Goal: Check status: Check status

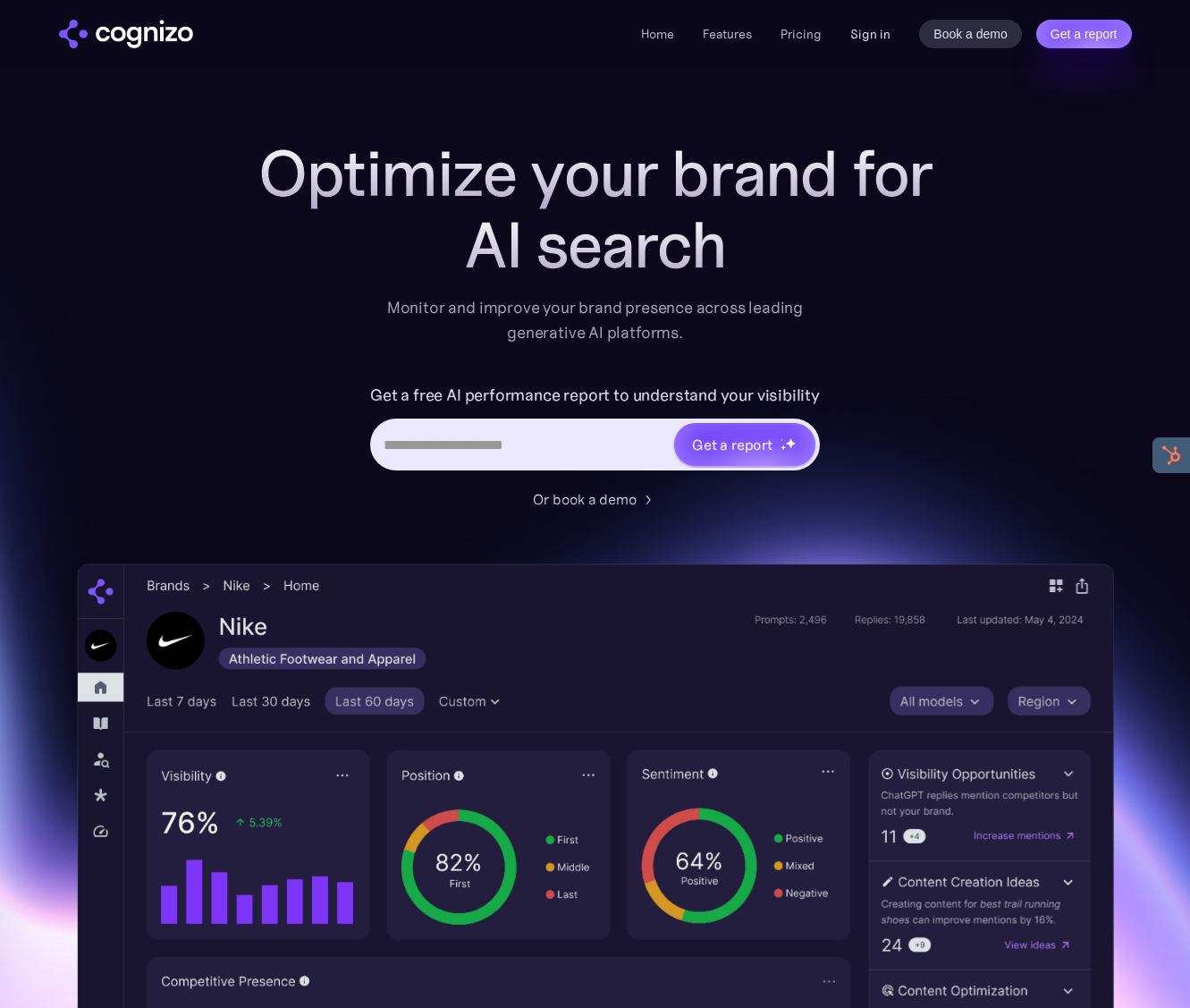
drag, startPoint x: 872, startPoint y: 34, endPoint x: 921, endPoint y: 39, distance: 49.3
click at [872, 34] on link "Sign in" at bounding box center [870, 34] width 40 height 22
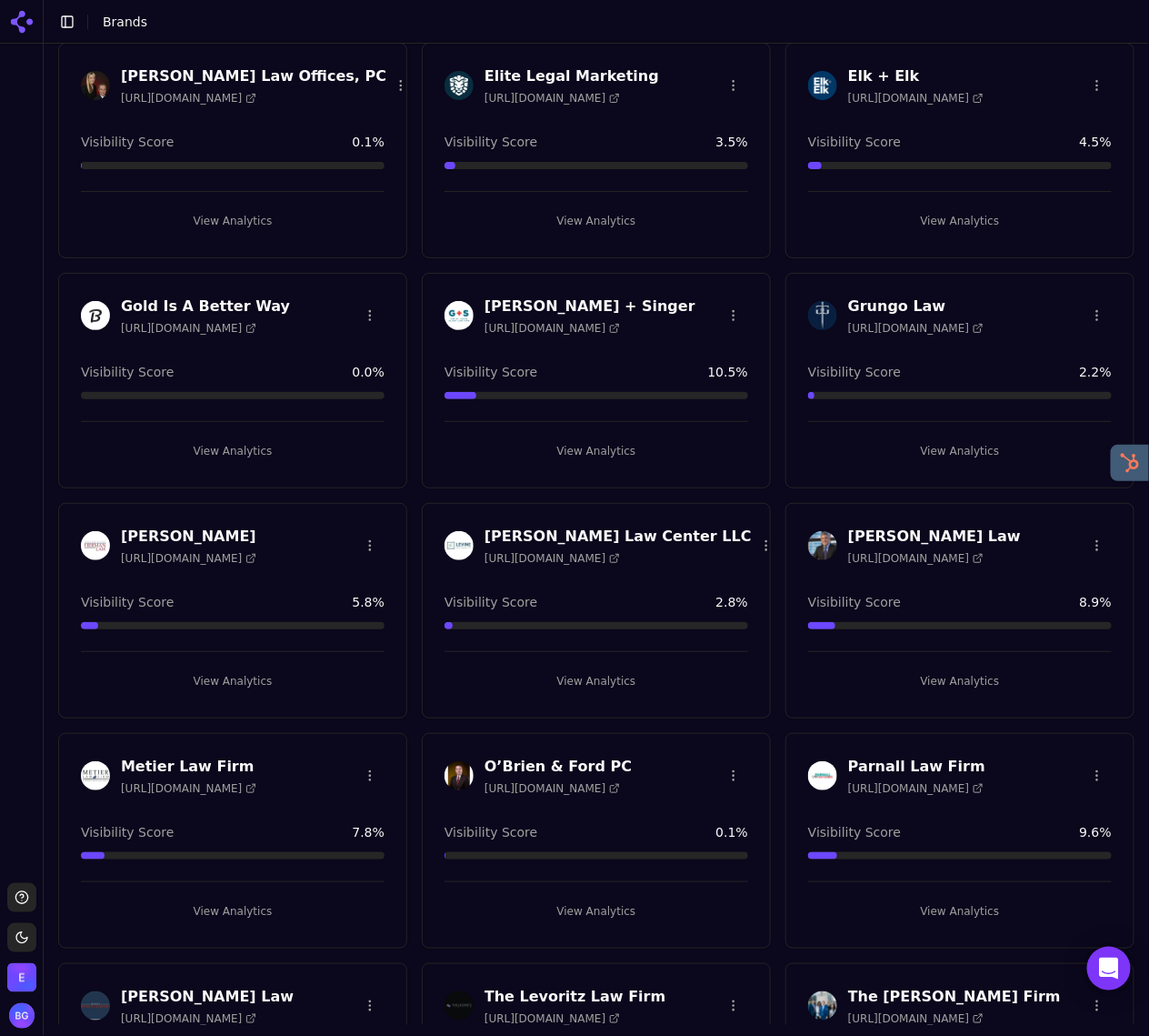
scroll to position [955, 0]
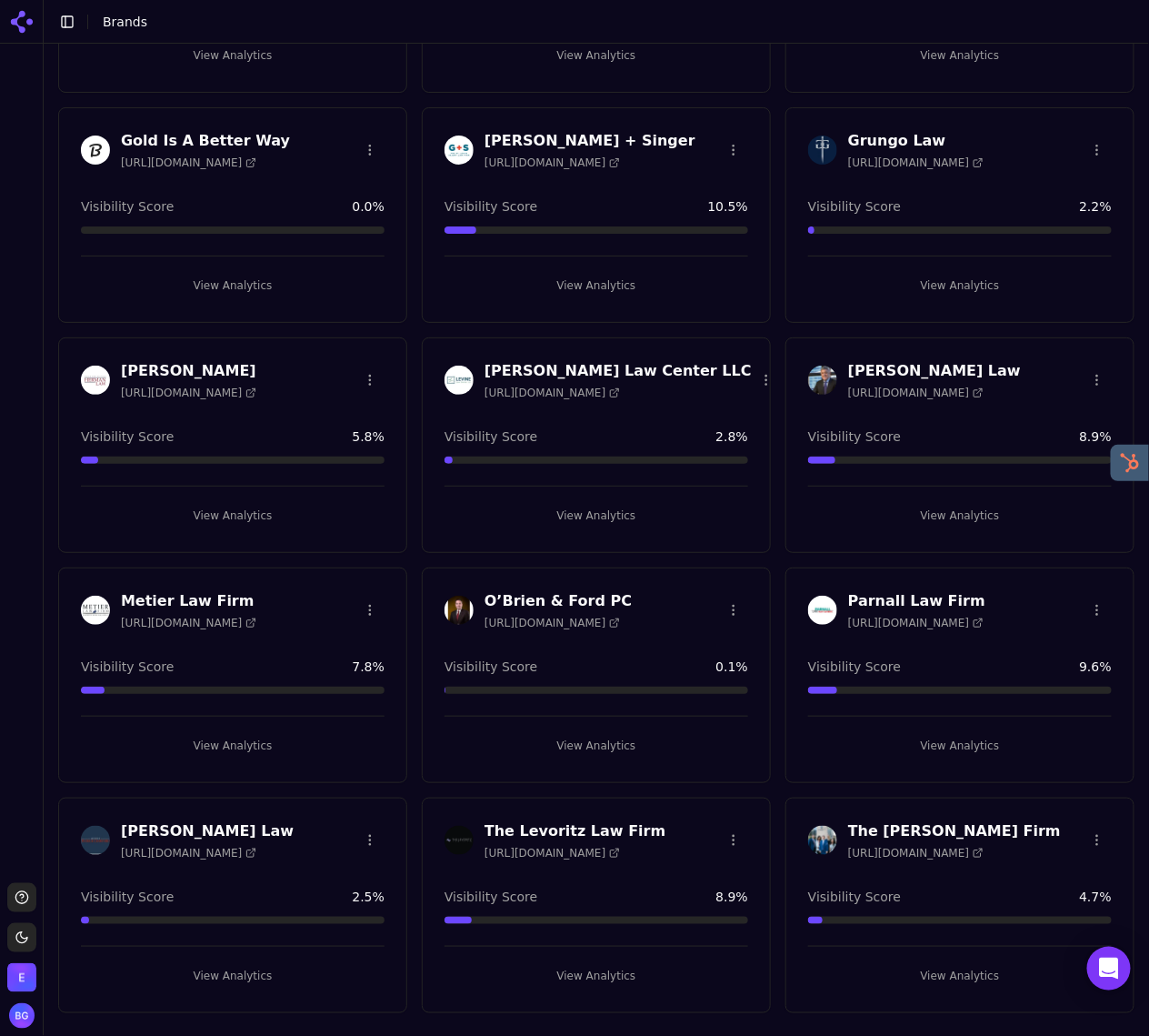
click at [642, 649] on div "O’Brien & [PERSON_NAME] PC [URL][DOMAIN_NAME] Visibility Score 0.1 % View Analy…" at bounding box center [595, 675] width 349 height 216
drag, startPoint x: 607, startPoint y: 744, endPoint x: 572, endPoint y: 736, distance: 35.9
click at [606, 744] on button "View Analytics" at bounding box center [596, 745] width 304 height 29
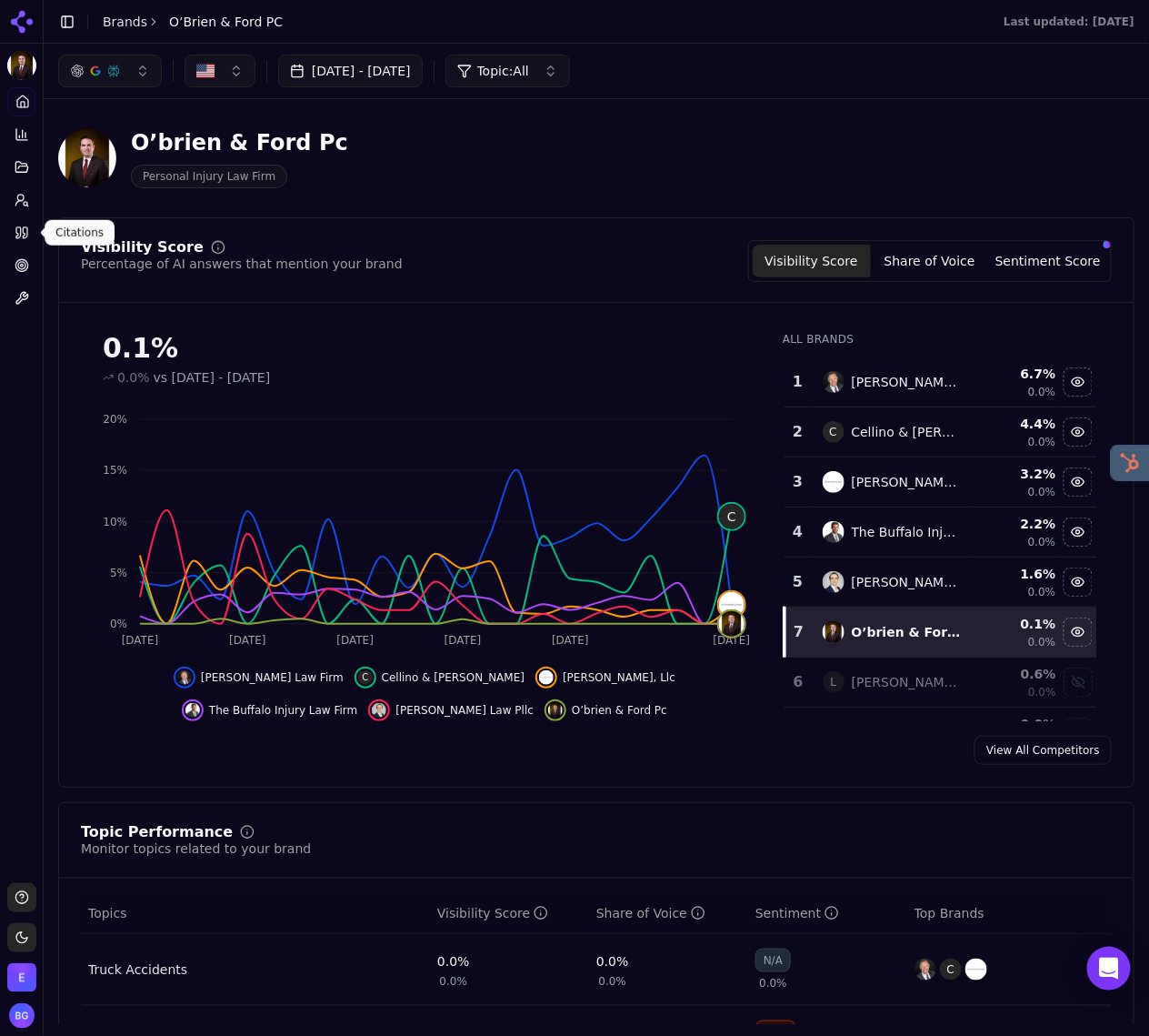
click at [14, 226] on link "Citations" at bounding box center [21, 232] width 28 height 29
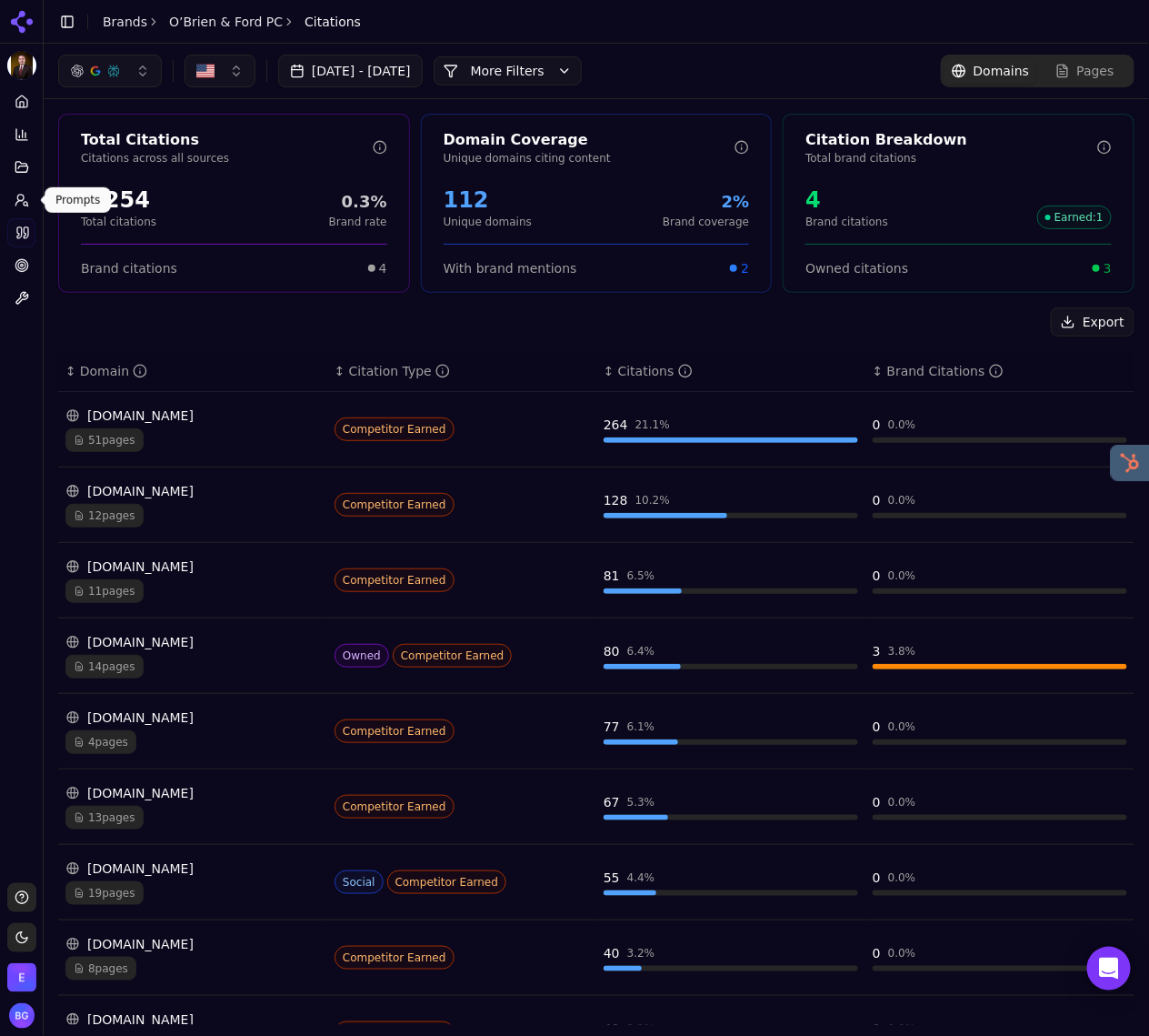
click at [23, 202] on icon at bounding box center [22, 200] width 15 height 15
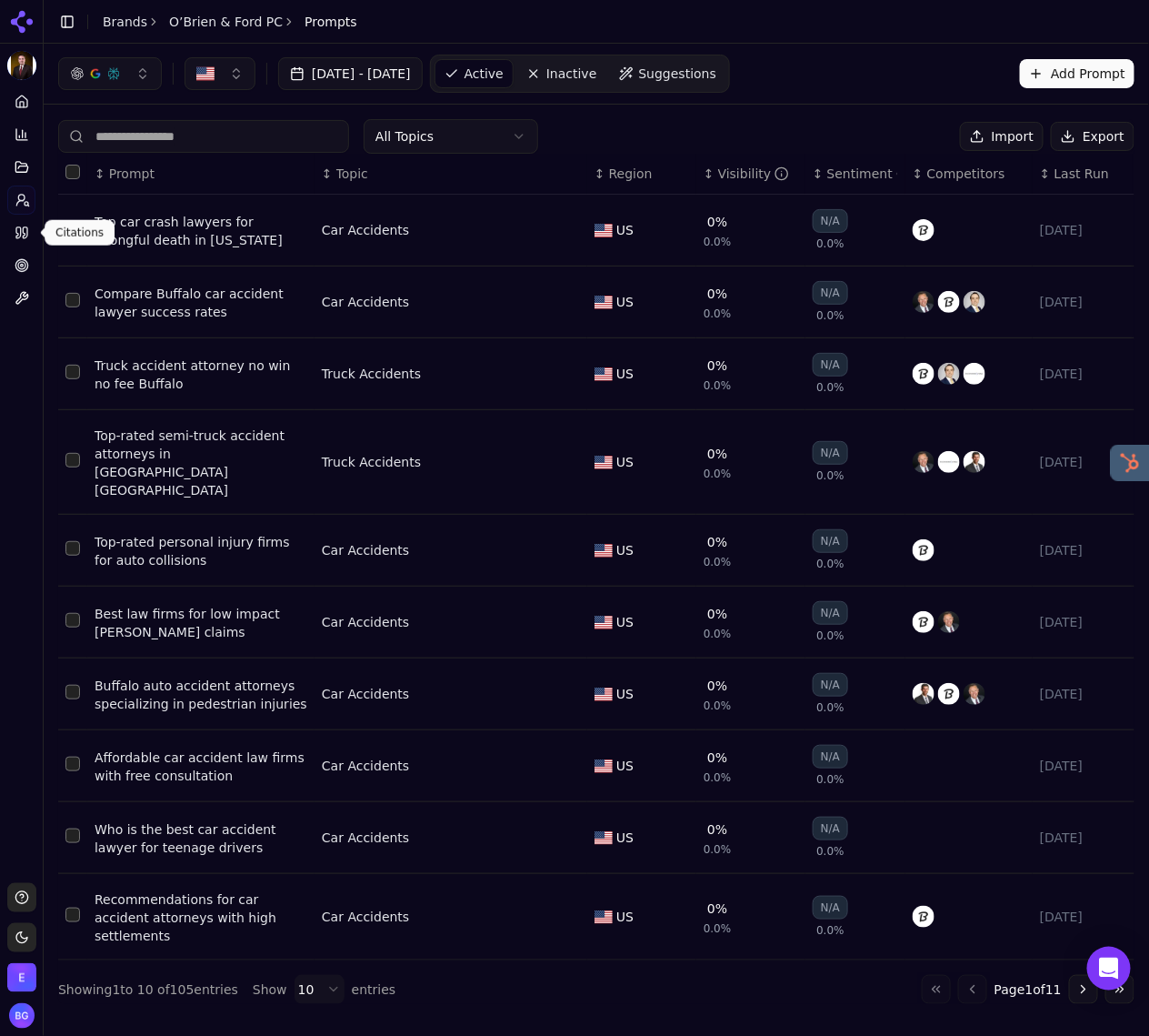
click at [9, 240] on link "Citations" at bounding box center [21, 232] width 28 height 29
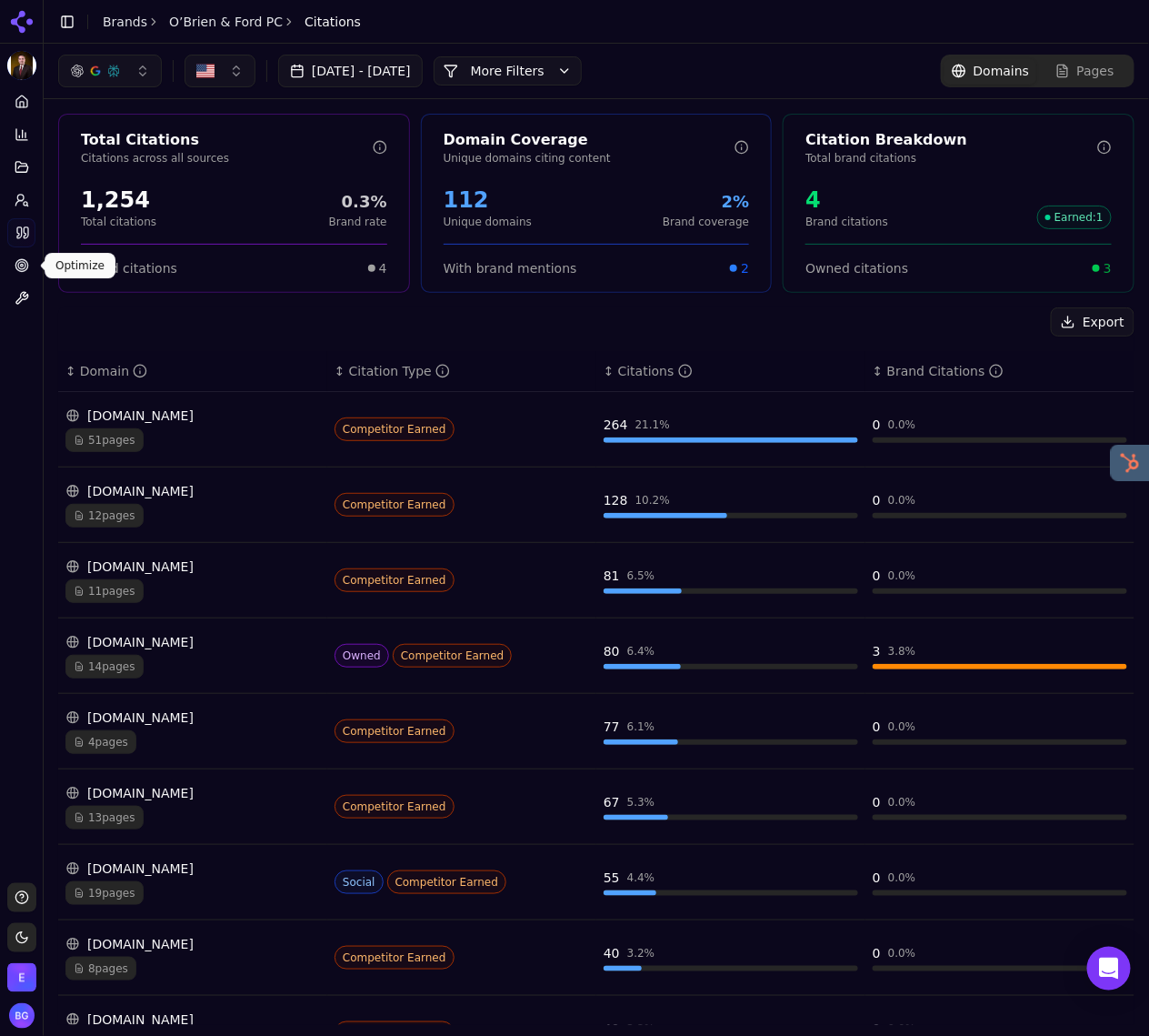
click at [21, 267] on icon at bounding box center [22, 265] width 15 height 15
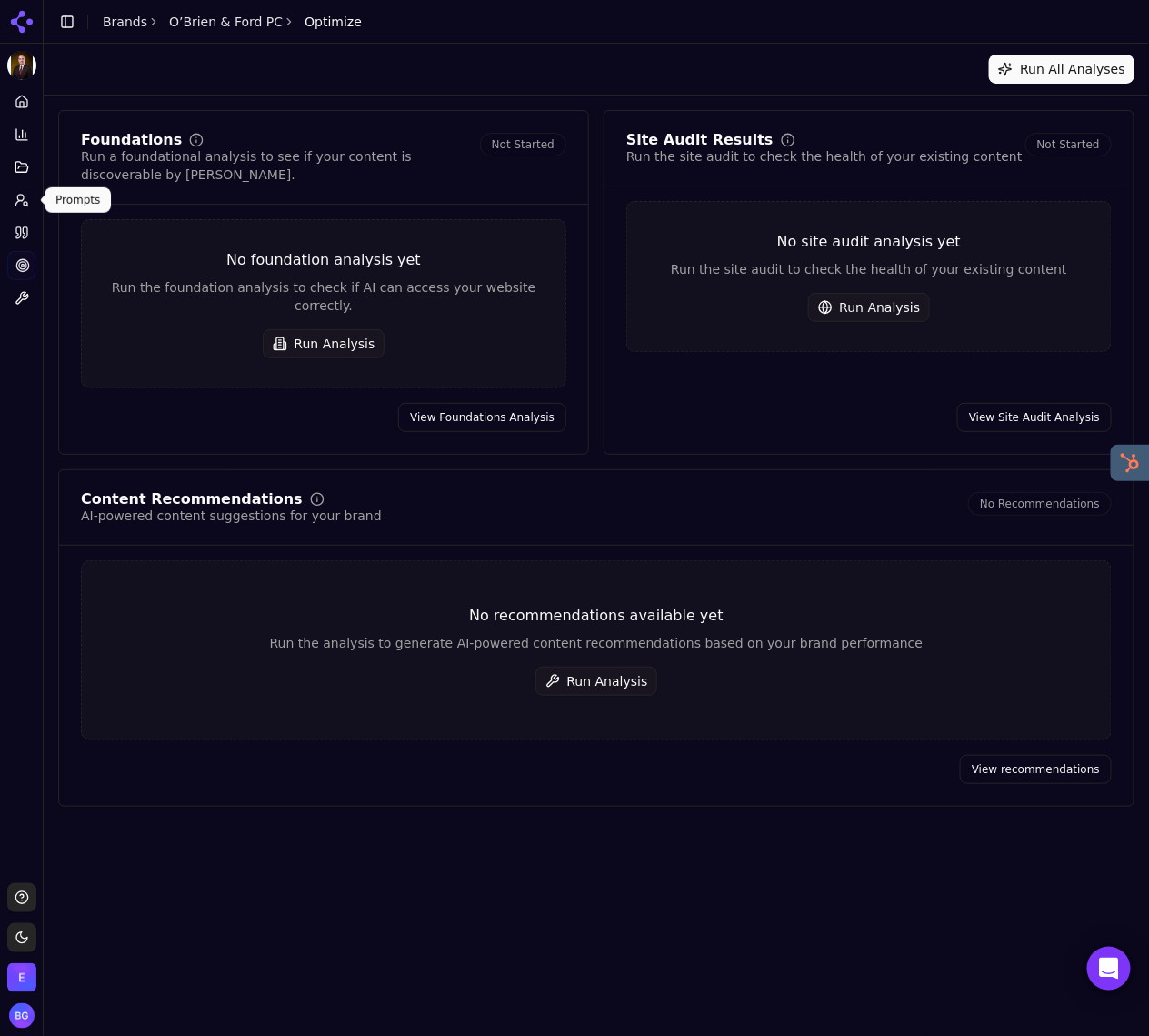
click at [23, 213] on link "Prompts" at bounding box center [21, 200] width 28 height 29
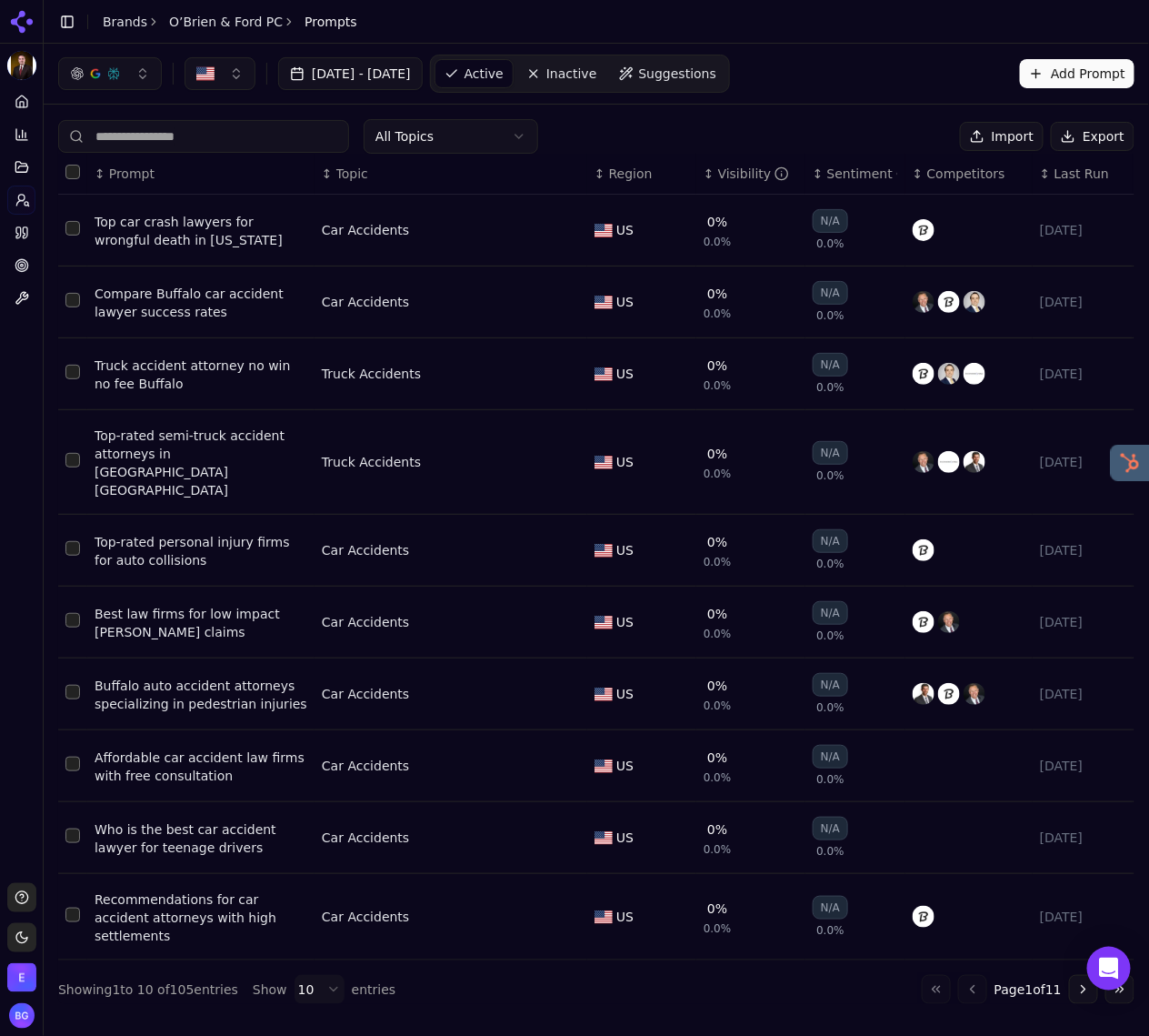
click at [736, 171] on div "Visibility" at bounding box center [754, 174] width 72 height 18
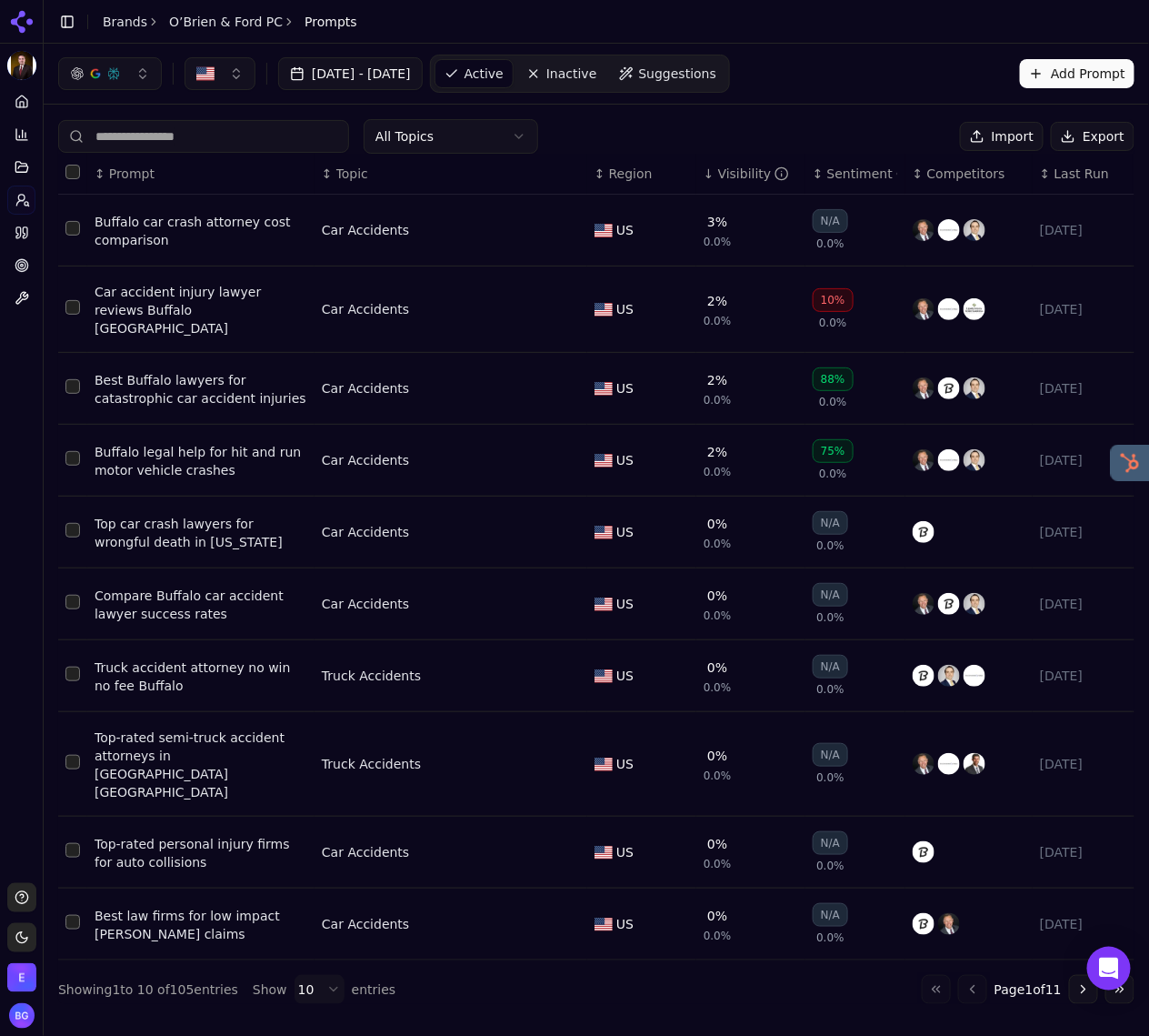
click at [598, 129] on div "All Topics Import Export" at bounding box center [596, 136] width 1077 height 35
click at [605, 137] on div "All Topics Import Export" at bounding box center [596, 136] width 1077 height 35
click at [601, 133] on div "All Topics Import Export" at bounding box center [596, 136] width 1077 height 35
click at [583, 127] on div "All Topics Import Export" at bounding box center [596, 136] width 1077 height 35
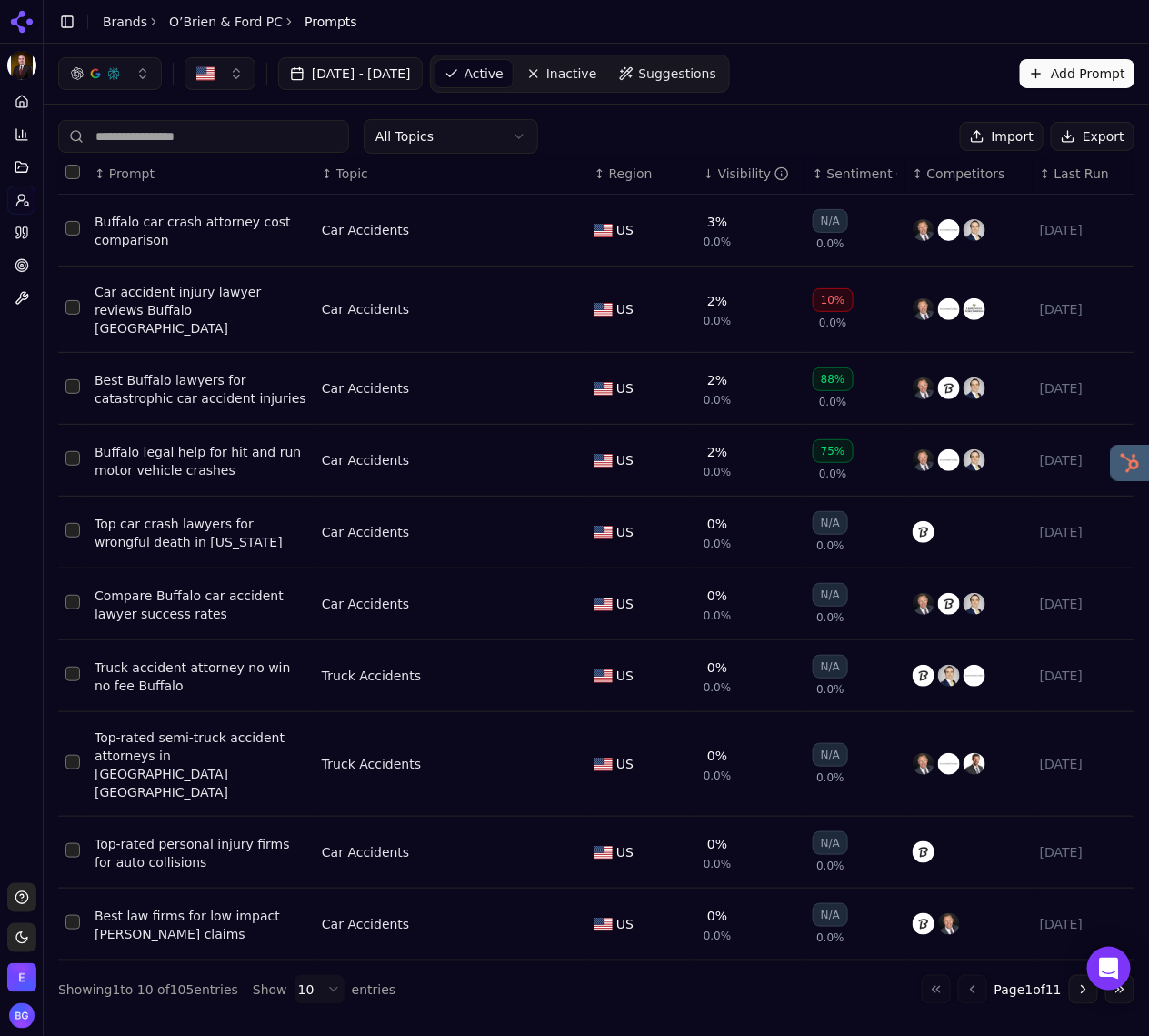
click at [596, 128] on div "All Topics Import Export" at bounding box center [596, 136] width 1077 height 35
click at [597, 130] on div "All Topics Import Export" at bounding box center [596, 136] width 1077 height 35
